Goal: Transaction & Acquisition: Purchase product/service

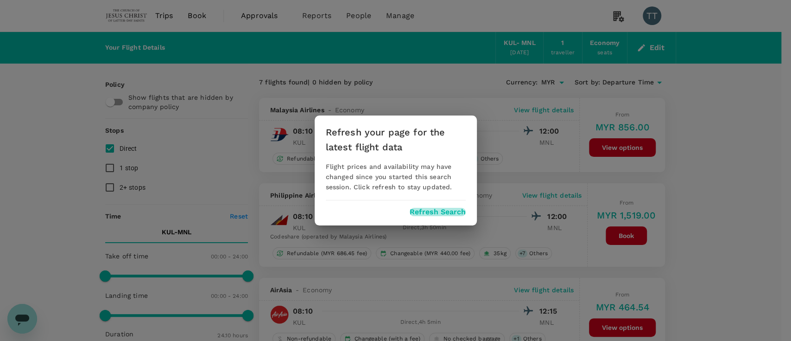
click at [421, 213] on button "Refresh Search" at bounding box center [438, 212] width 56 height 8
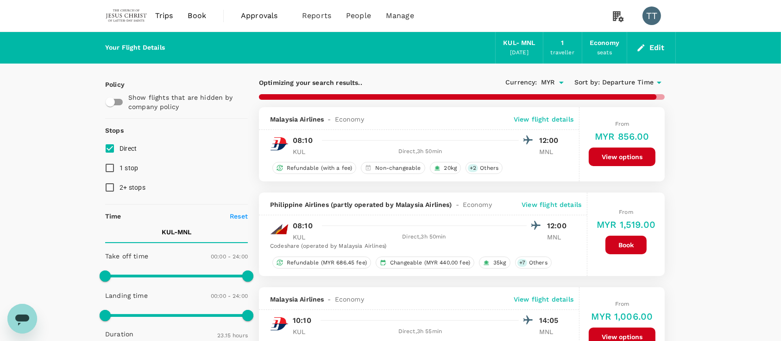
type input "1450"
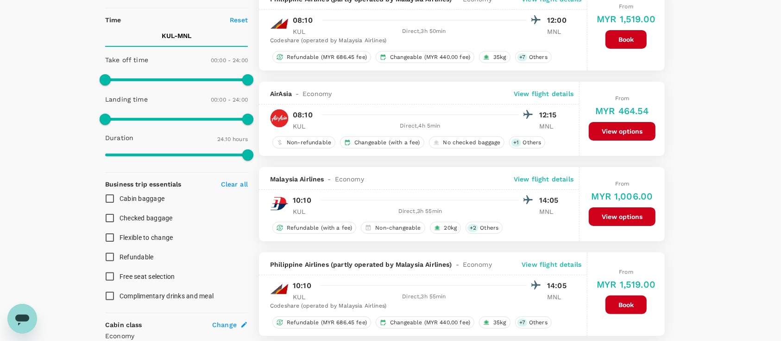
scroll to position [197, 0]
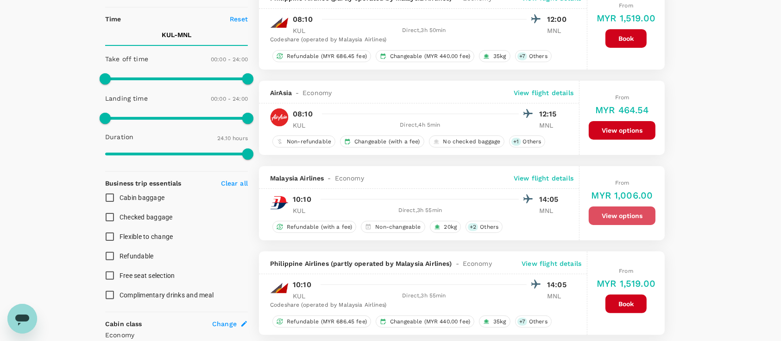
click at [638, 224] on button "View options" at bounding box center [622, 215] width 67 height 19
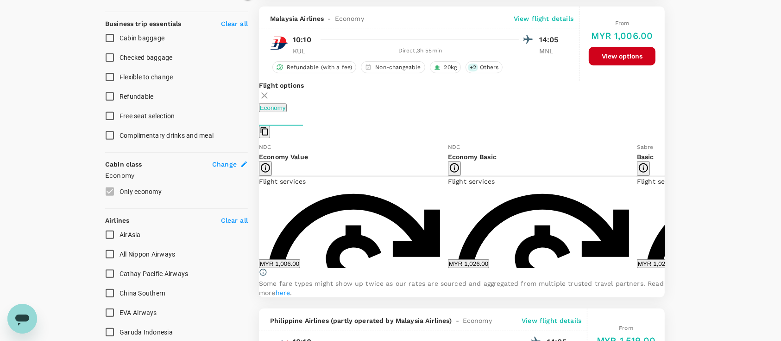
scroll to position [363, 0]
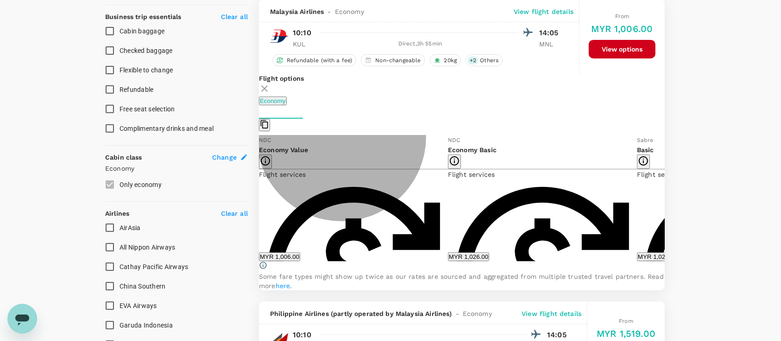
click at [300, 252] on button "MYR 1,006.00" at bounding box center [279, 256] width 41 height 9
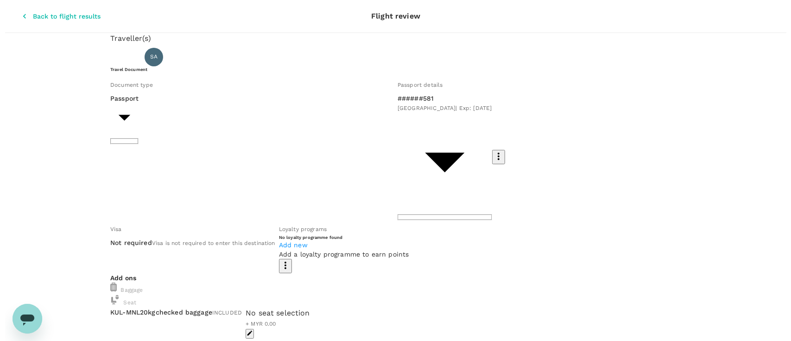
scroll to position [45, 0]
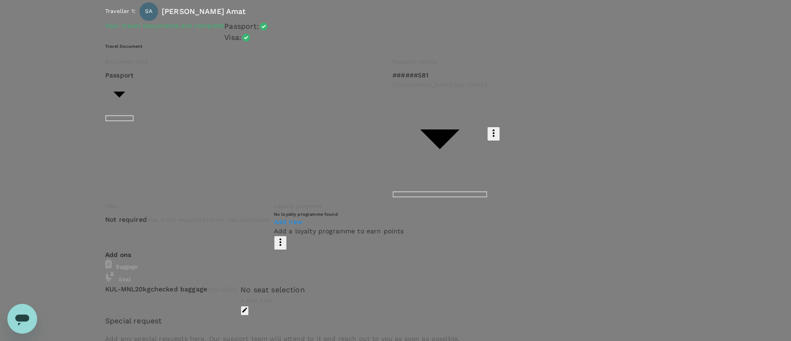
type input "9b357727-6904-47bd-a44e-9a56bf7dfc7a"
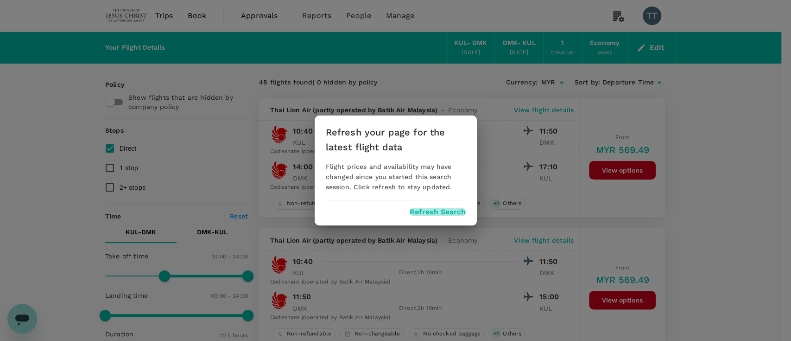
click at [428, 208] on button "Refresh Search" at bounding box center [438, 212] width 56 height 8
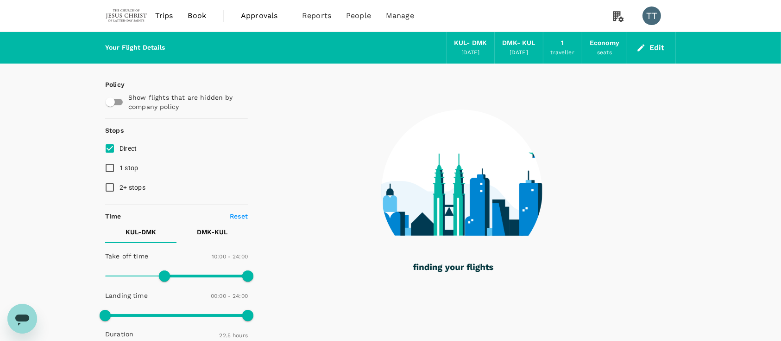
type input "1325"
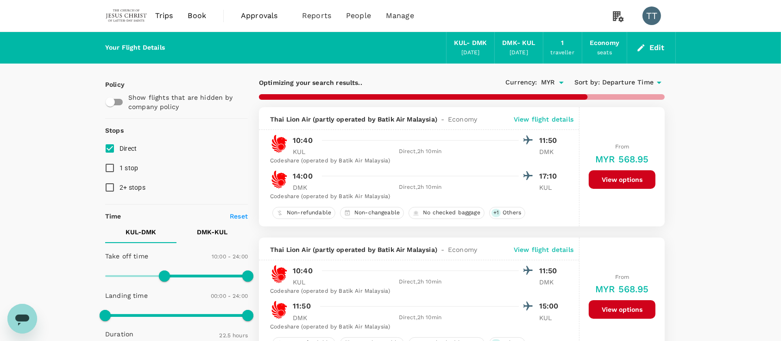
click at [615, 86] on span "Departure Time" at bounding box center [627, 82] width 51 height 10
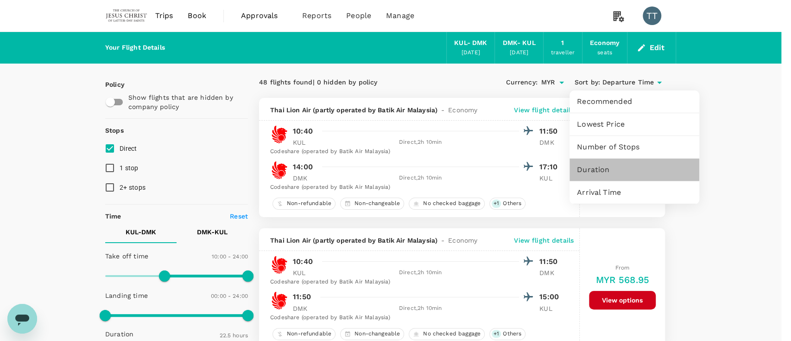
click at [618, 165] on span "Duration" at bounding box center [634, 169] width 115 height 11
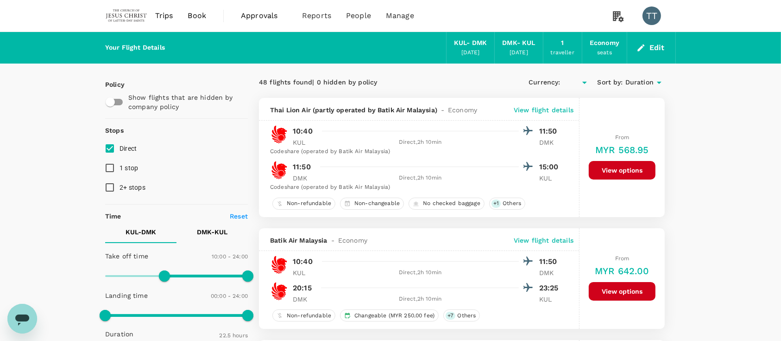
type input "MYR"
click at [206, 230] on p "DMK - KUL" at bounding box center [212, 231] width 31 height 9
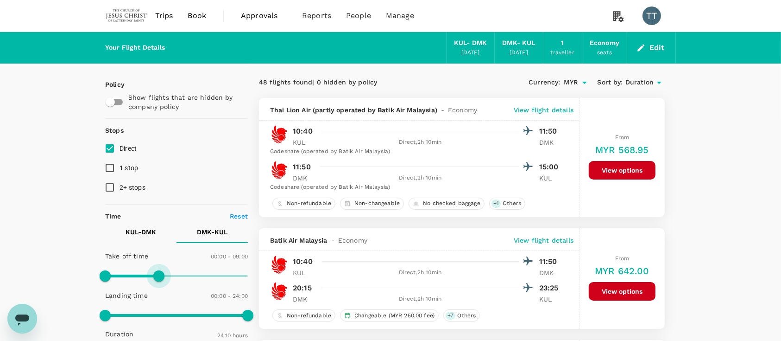
drag, startPoint x: 243, startPoint y: 273, endPoint x: 158, endPoint y: 304, distance: 90.3
click at [158, 304] on div "Take off time 00:00 - 09:00 Landing time 00:00 - 24:00 Duration 24.10 hours" at bounding box center [174, 303] width 146 height 114
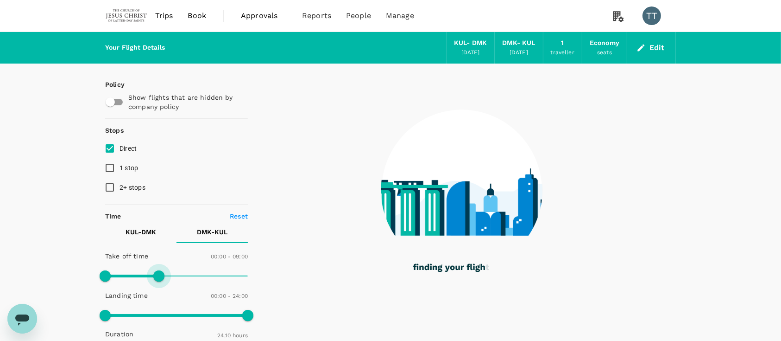
type input "480"
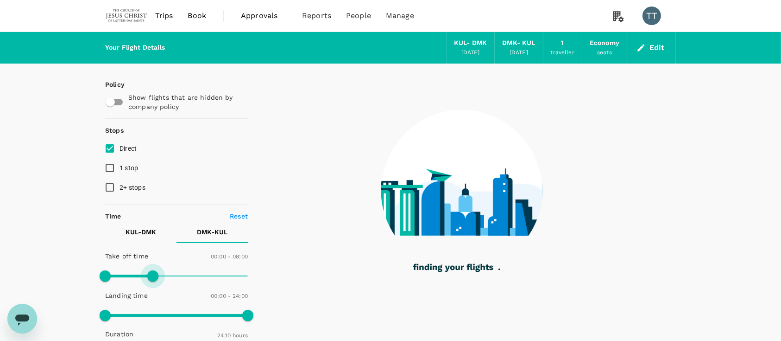
drag, startPoint x: 158, startPoint y: 279, endPoint x: 152, endPoint y: 277, distance: 6.0
click at [152, 277] on span at bounding box center [152, 275] width 11 height 11
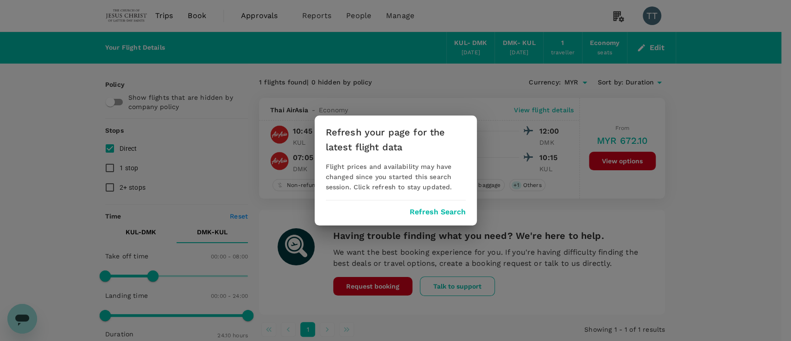
click at [422, 214] on button "Refresh Search" at bounding box center [438, 212] width 56 height 8
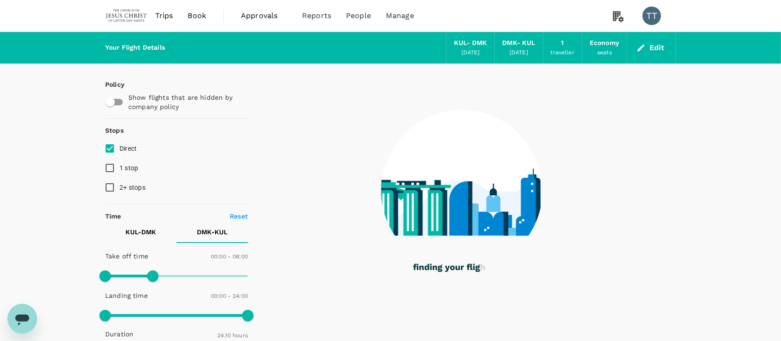
type input "1450"
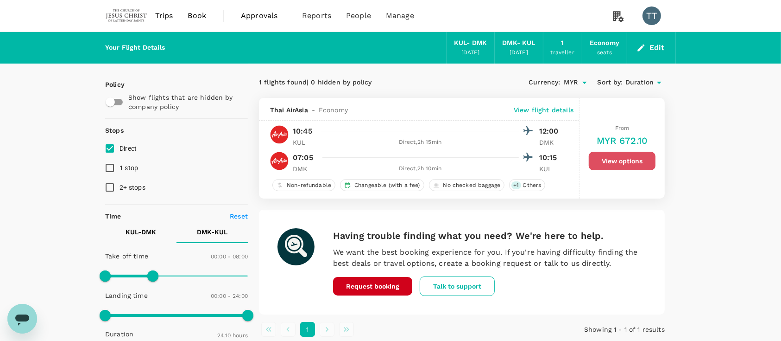
click at [600, 158] on button "View options" at bounding box center [622, 161] width 67 height 19
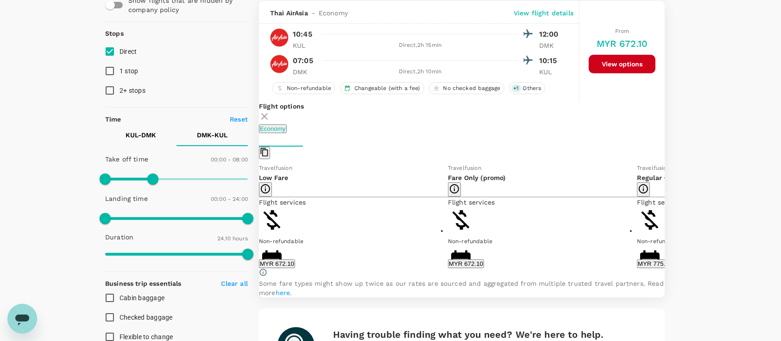
scroll to position [97, 0]
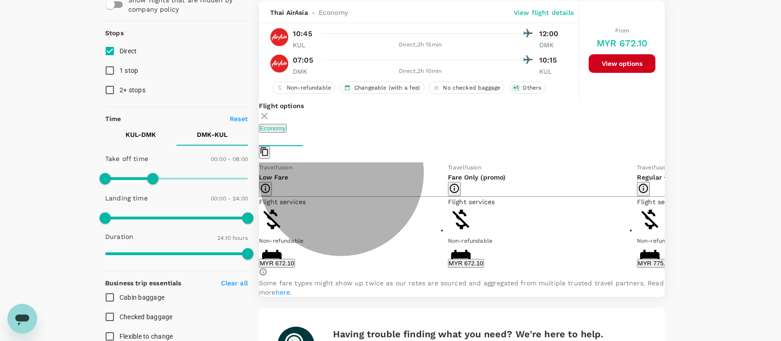
click at [295, 266] on button "MYR 672.10" at bounding box center [277, 263] width 36 height 9
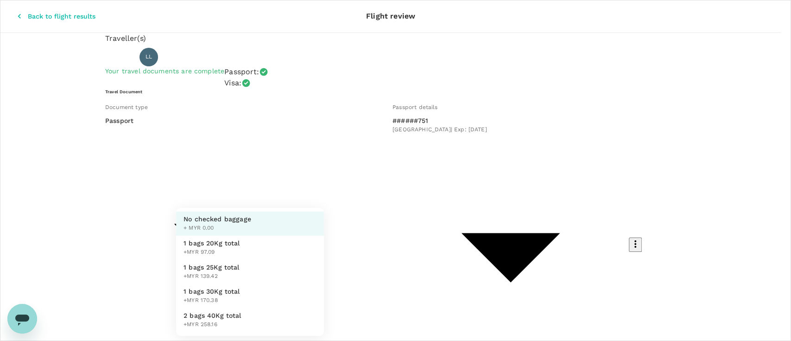
click at [241, 313] on li "2 bags 40Kg total +MYR 258.16" at bounding box center [250, 320] width 148 height 24
type input "4 - 258.16"
click at [251, 312] on li "2 bags 40Kg total +MYR 258.16" at bounding box center [250, 320] width 148 height 24
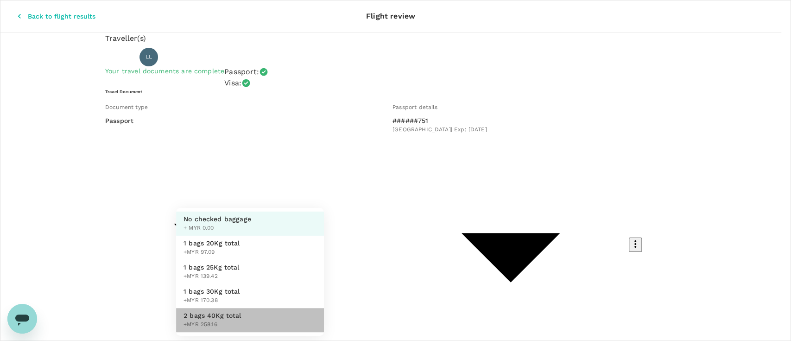
type input "4 - 258.16"
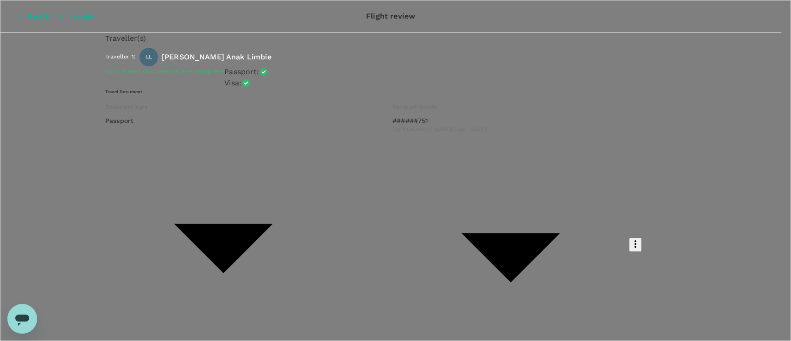
type input "9b357727-6904-47bd-a44e-9a56bf7dfc7a"
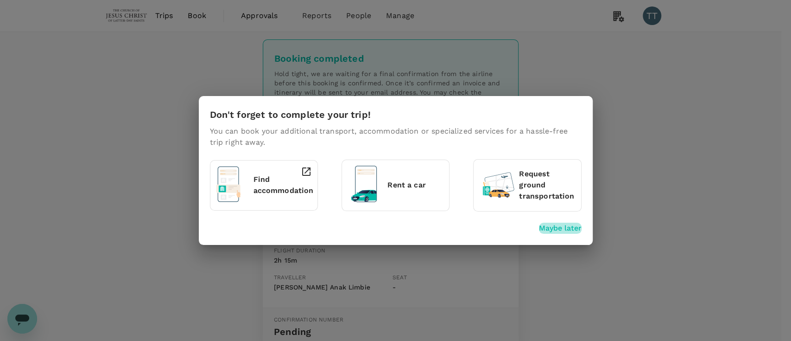
click at [548, 228] on p "Maybe later" at bounding box center [560, 227] width 43 height 11
click at [559, 223] on p "Maybe later" at bounding box center [560, 227] width 43 height 11
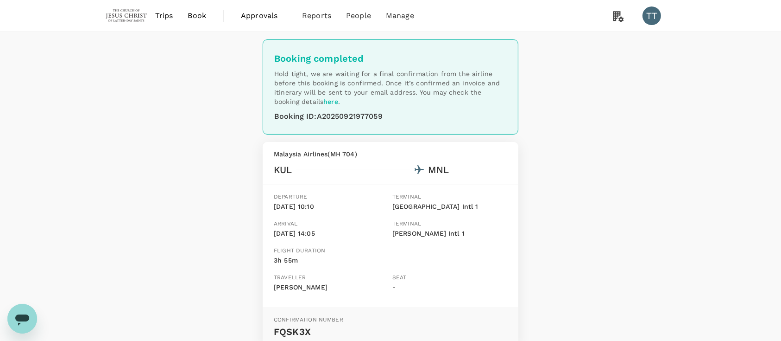
click at [354, 117] on div "Booking ID : A20250921977059" at bounding box center [390, 116] width 233 height 13
copy div "A20250921977059"
